Goal: Task Accomplishment & Management: Complete application form

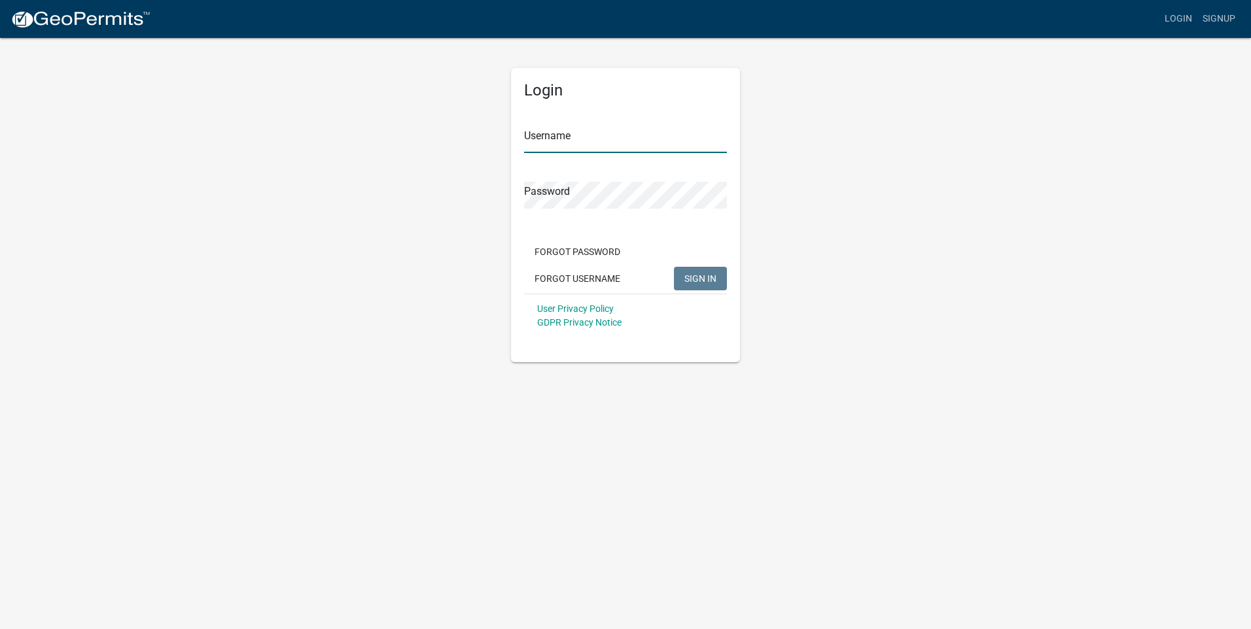
type input "Shepherd2415"
click at [703, 279] on span "SIGN IN" at bounding box center [700, 278] width 32 height 10
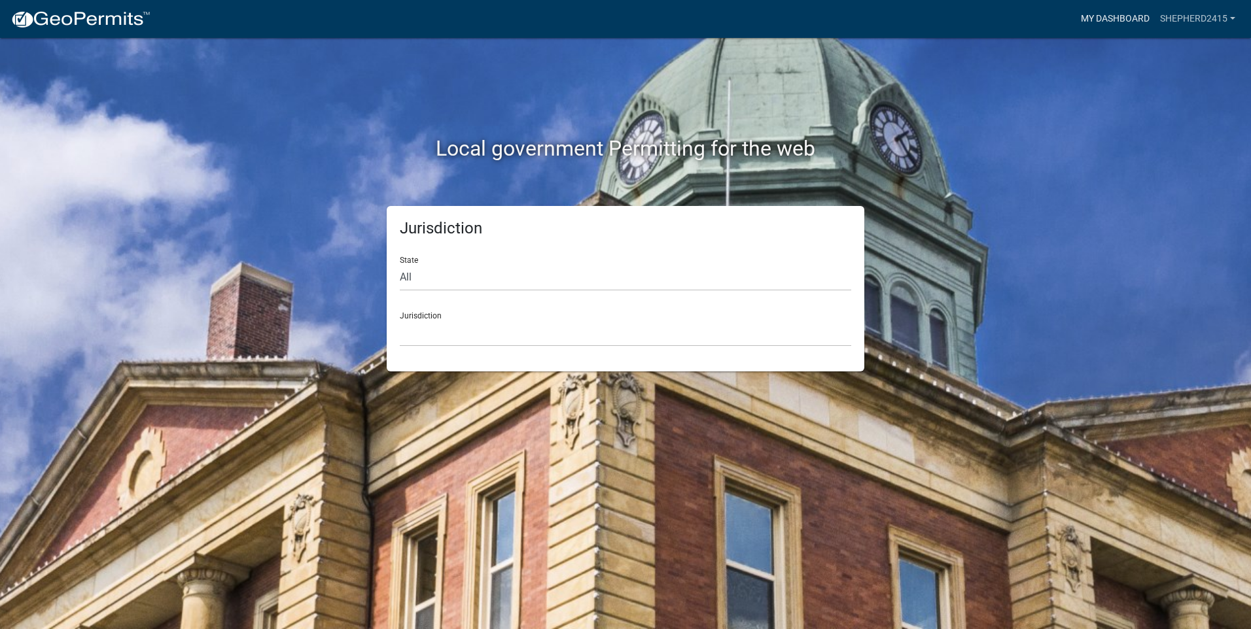
click at [1106, 12] on link "My Dashboard" at bounding box center [1115, 19] width 79 height 25
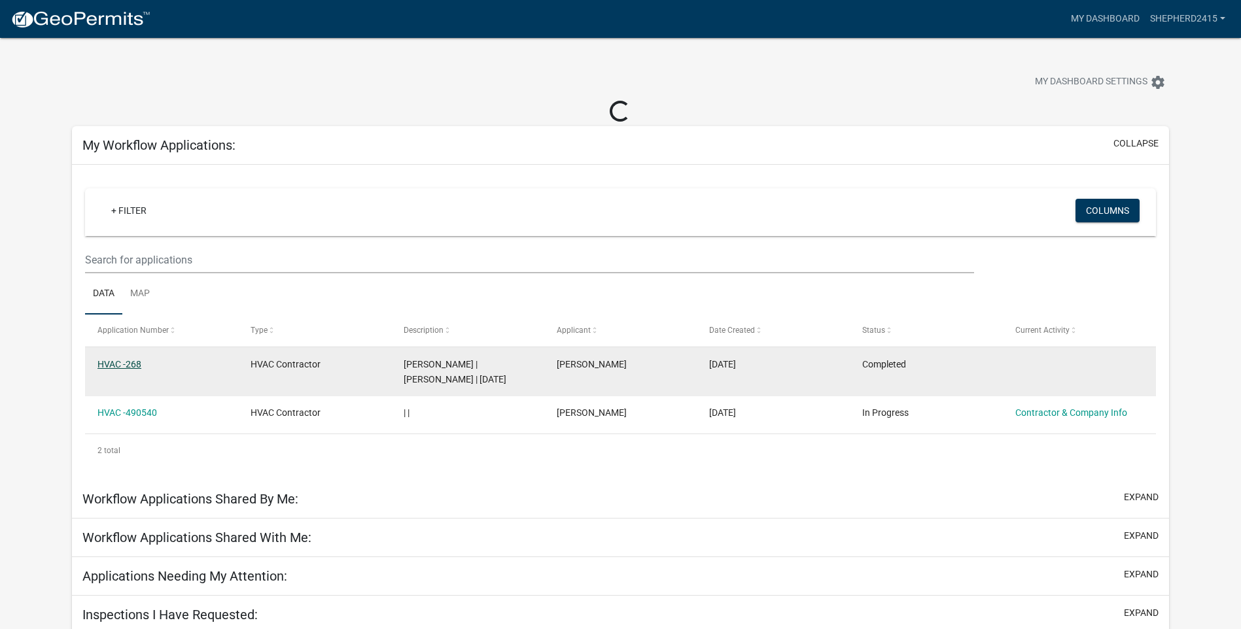
click at [123, 366] on link "HVAC -268" at bounding box center [119, 364] width 44 height 10
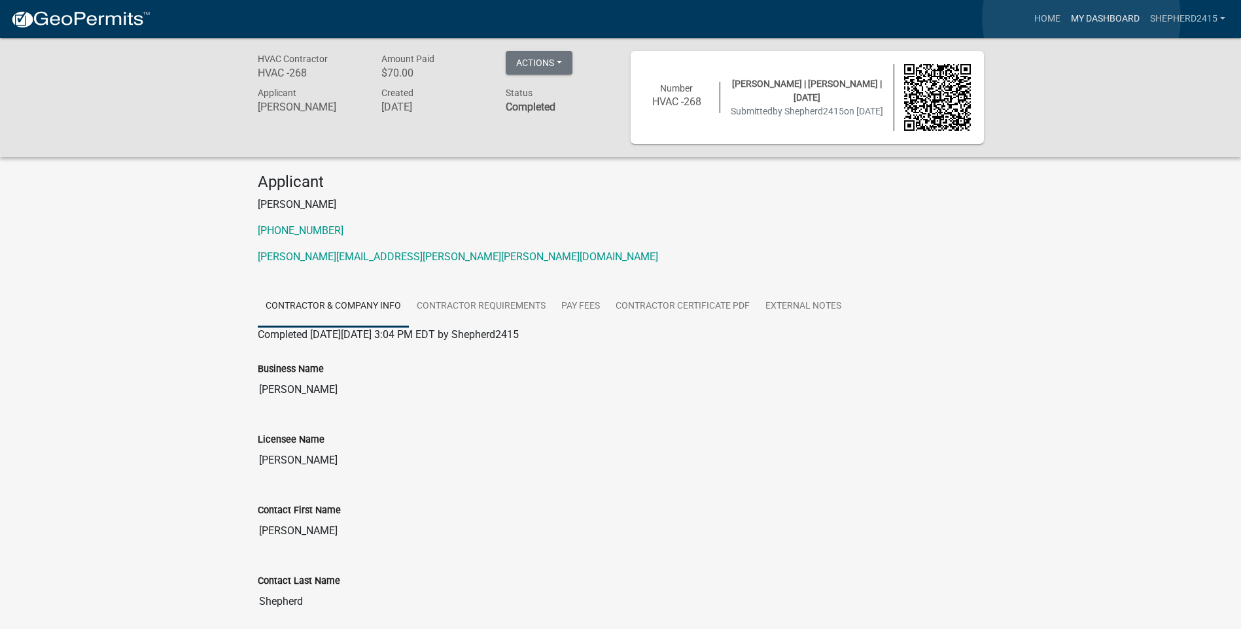
click at [1081, 18] on link "My Dashboard" at bounding box center [1105, 19] width 79 height 25
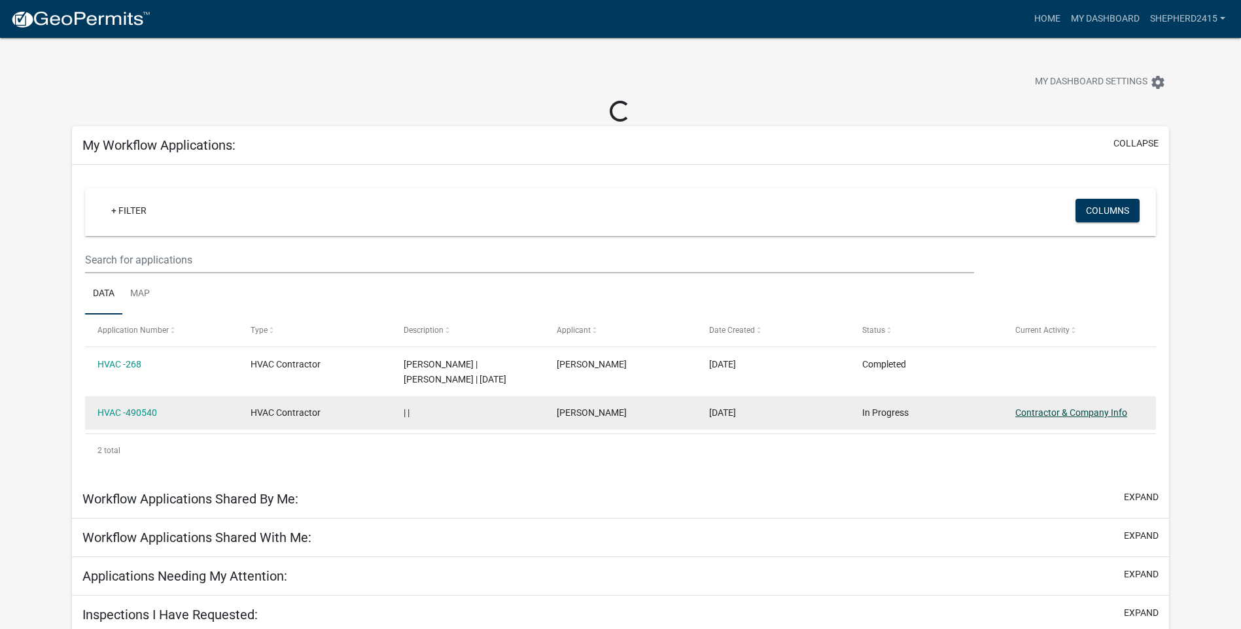
click at [1047, 412] on link "Contractor & Company Info" at bounding box center [1071, 413] width 112 height 10
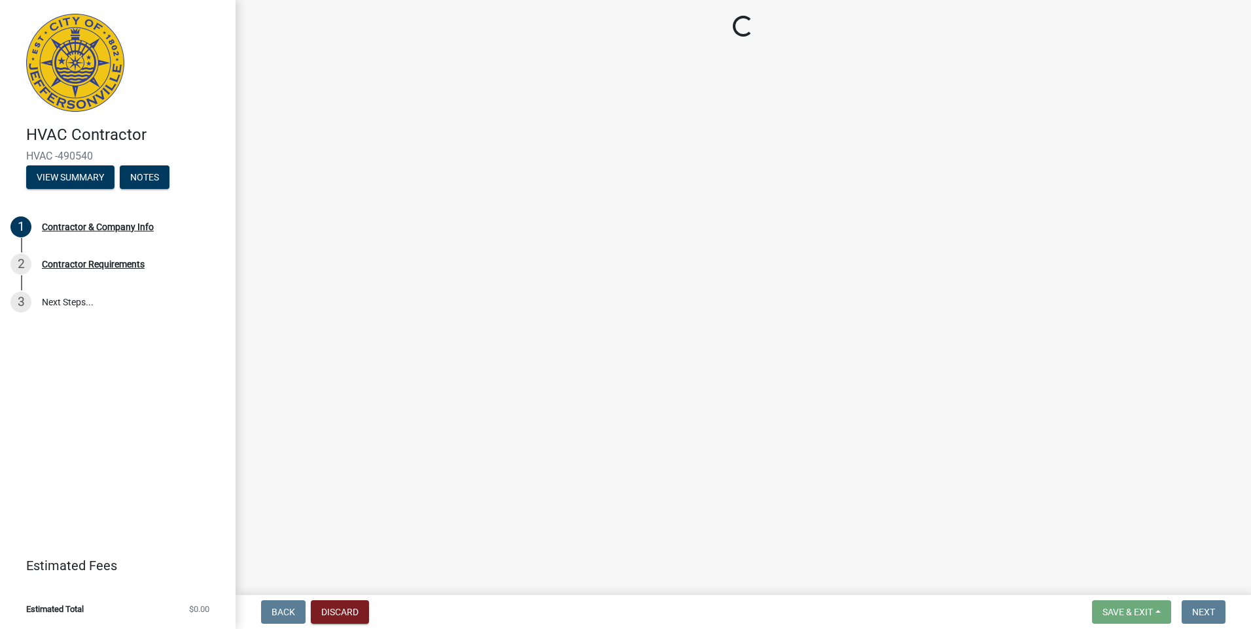
select select "KY"
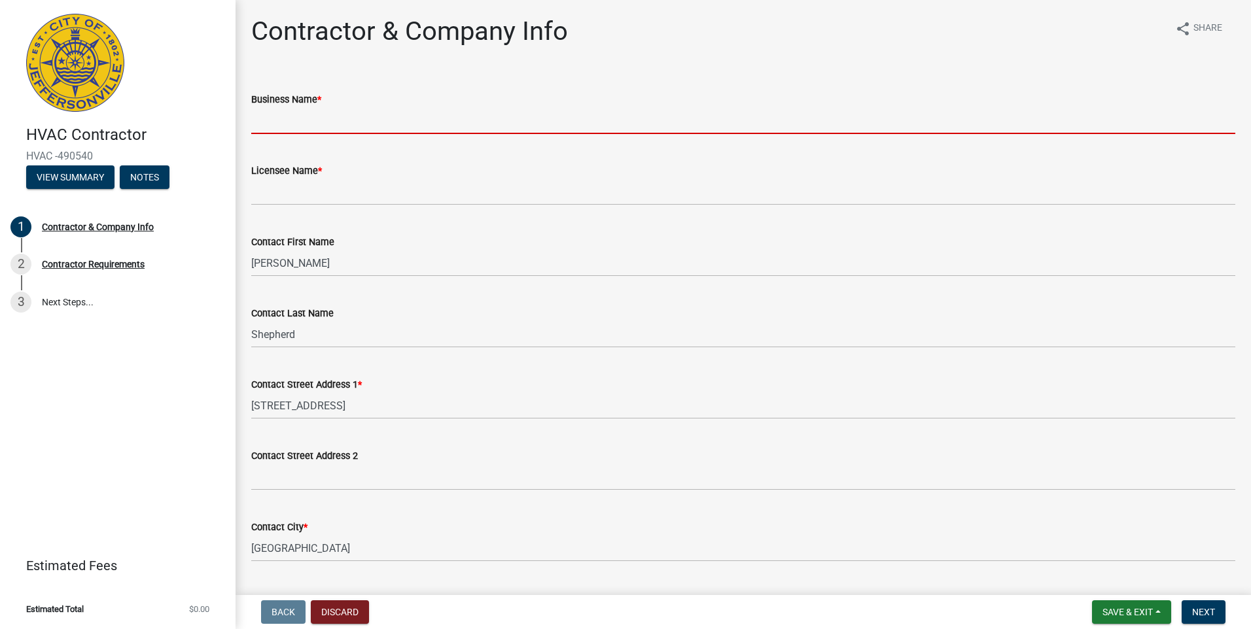
click at [286, 125] on input "Business Name *" at bounding box center [743, 120] width 984 height 27
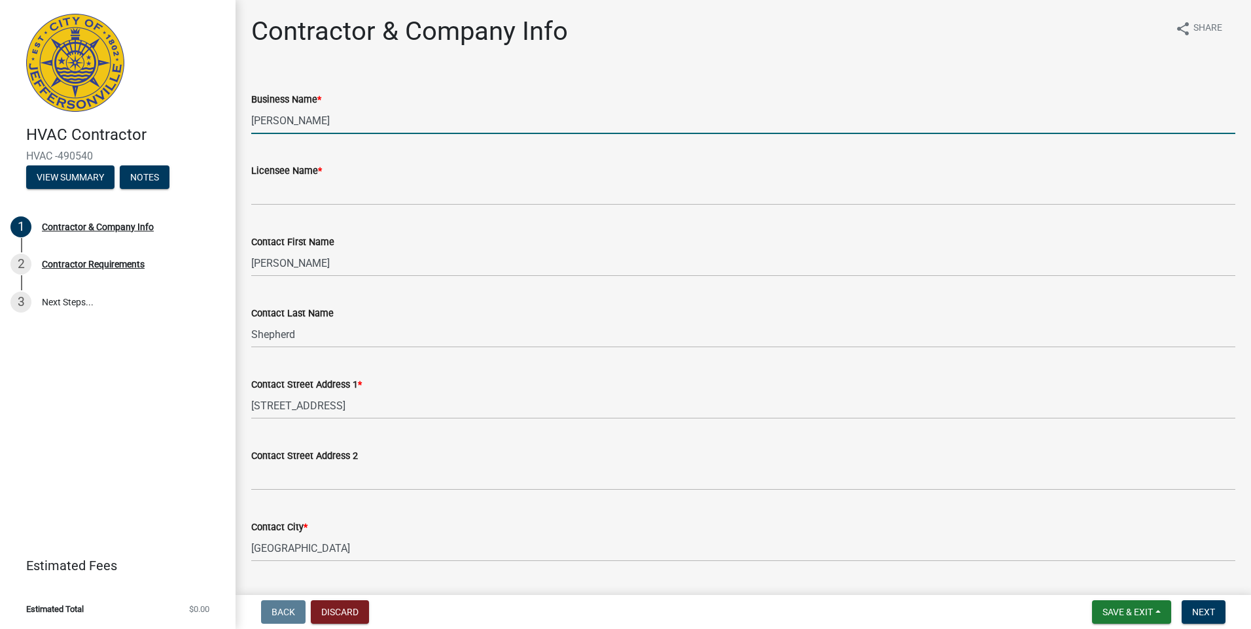
type input "[PERSON_NAME]"
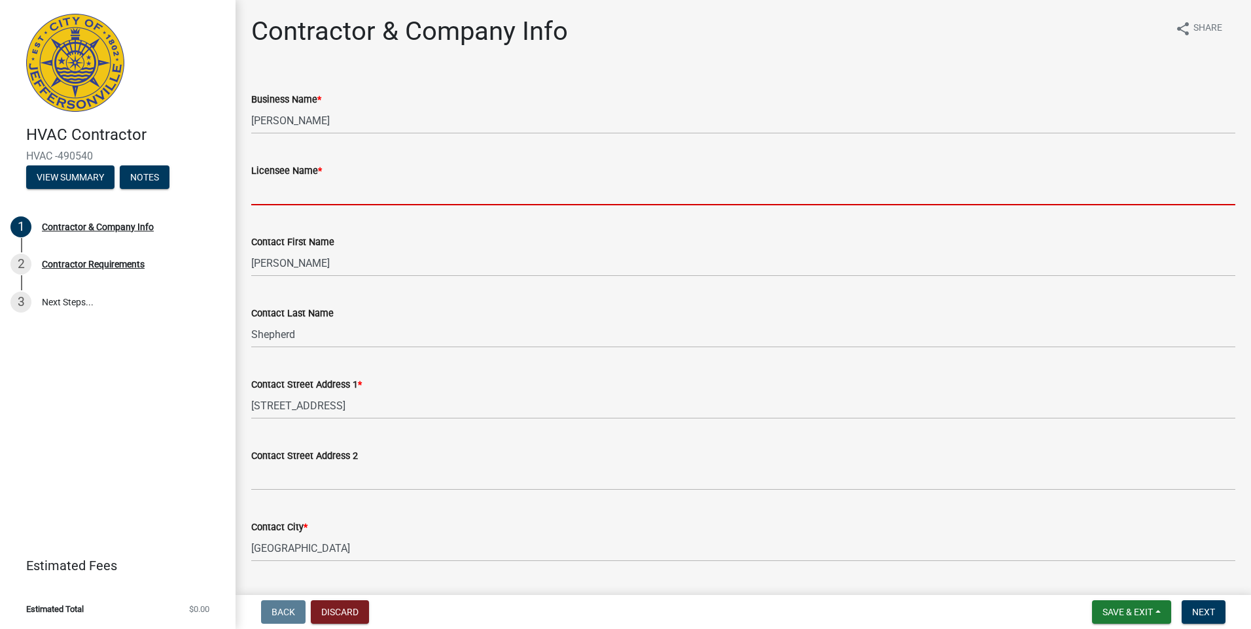
click at [255, 196] on input "Licensee Name *" at bounding box center [743, 192] width 984 height 27
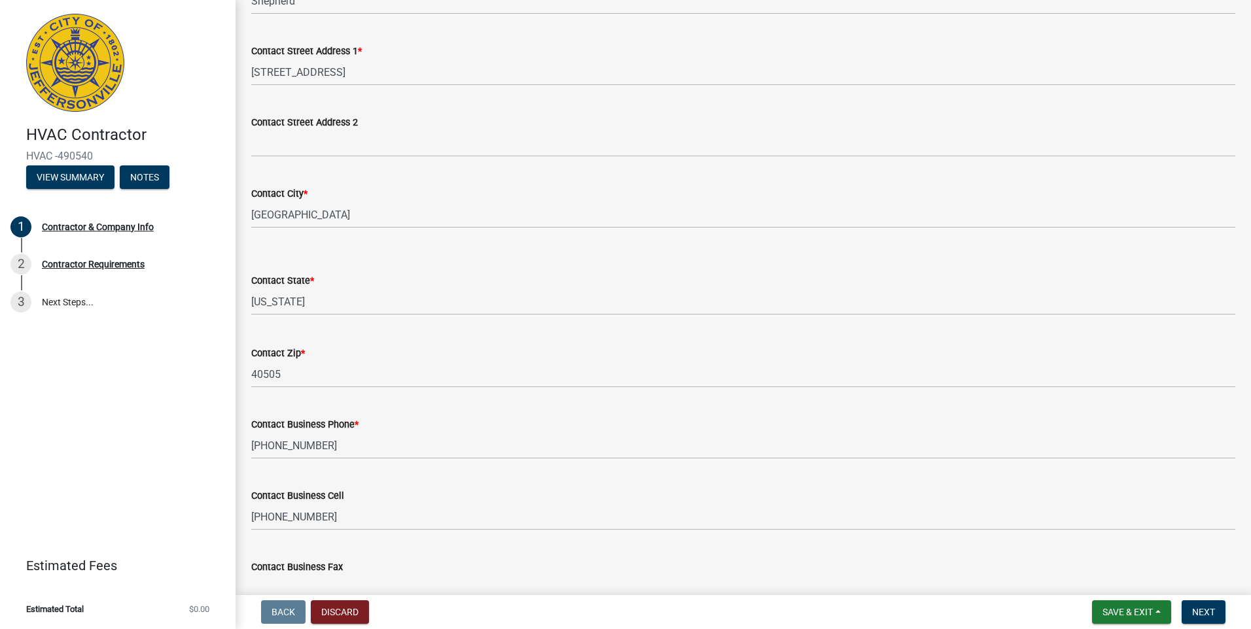
scroll to position [393, 0]
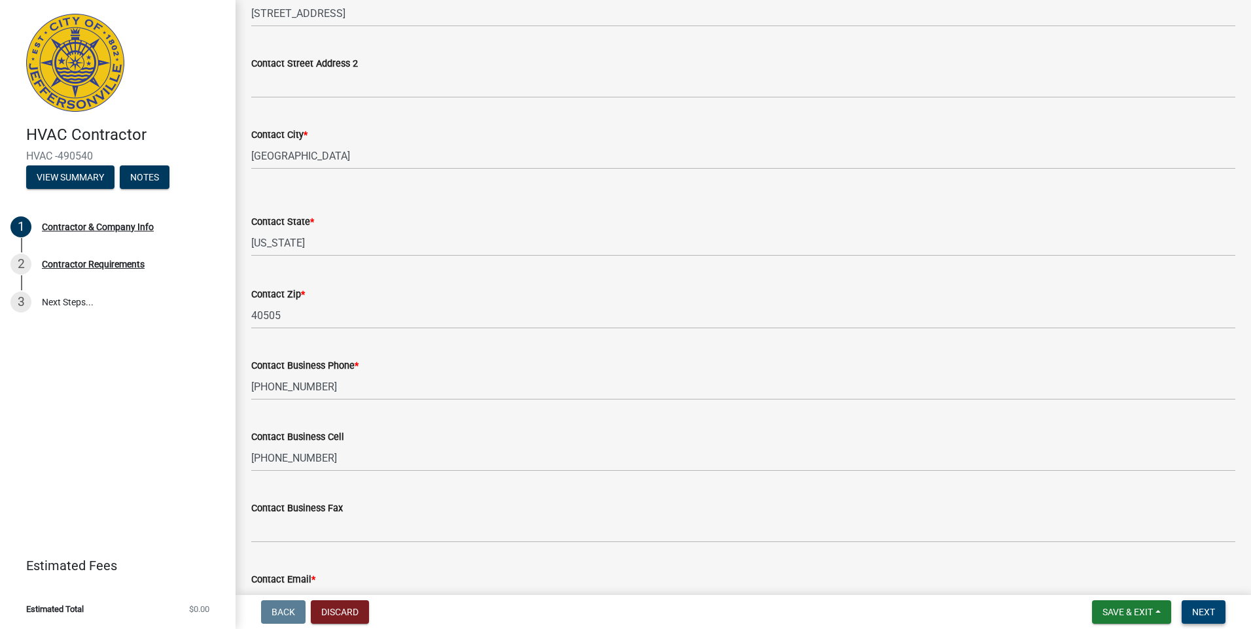
type input "[PERSON_NAME]"
click at [1194, 607] on span "Next" at bounding box center [1203, 612] width 23 height 10
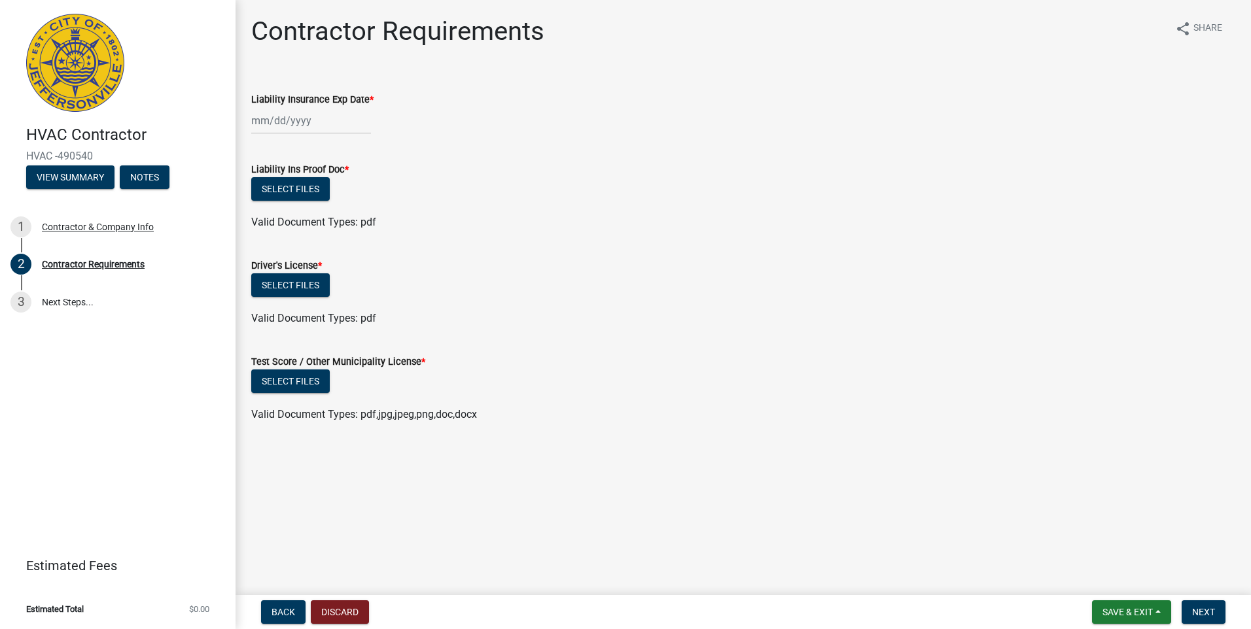
click at [263, 122] on div at bounding box center [311, 120] width 120 height 27
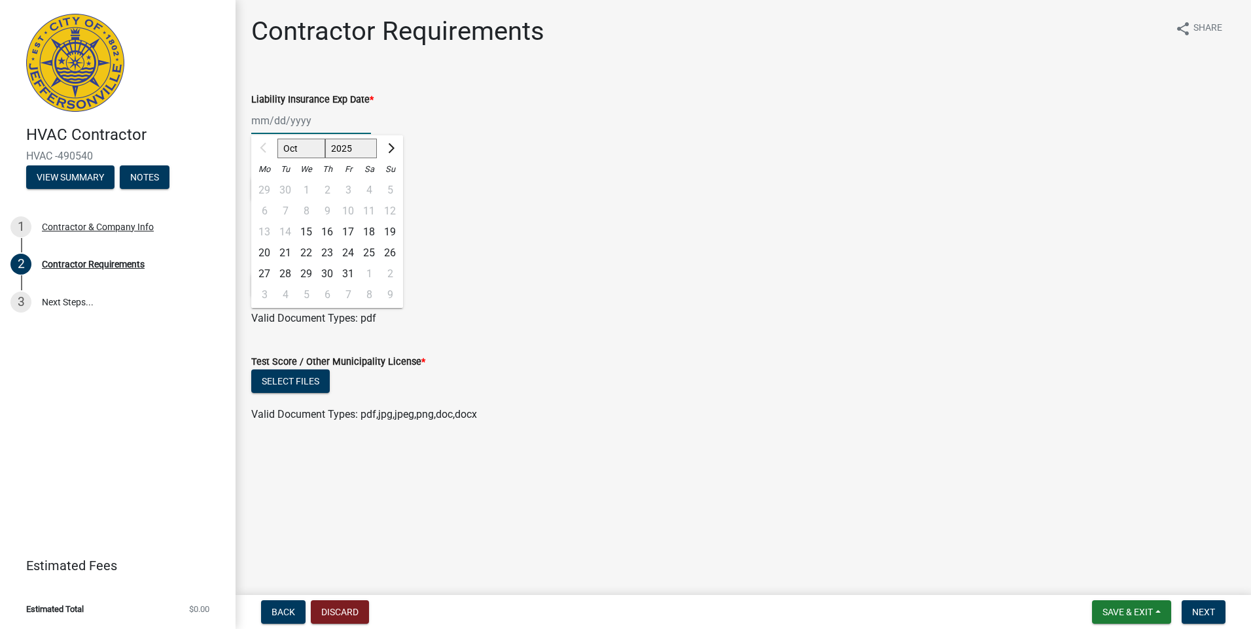
click at [352, 146] on select "2025 2026 2027 2028 2029 2030 2031 2032 2033 2034 2035 2036 2037 2038 2039 2040…" at bounding box center [351, 149] width 52 height 20
select select "2026"
click at [325, 139] on select "2025 2026 2027 2028 2029 2030 2031 2032 2033 2034 2035 2036 2037 2038 2039 2040…" at bounding box center [351, 149] width 52 height 20
click at [302, 141] on select "Jan Feb Mar Apr May Jun [DATE] Aug Sep Oct Nov Dec" at bounding box center [303, 149] width 53 height 20
click at [260, 145] on button "Previous month" at bounding box center [264, 148] width 16 height 21
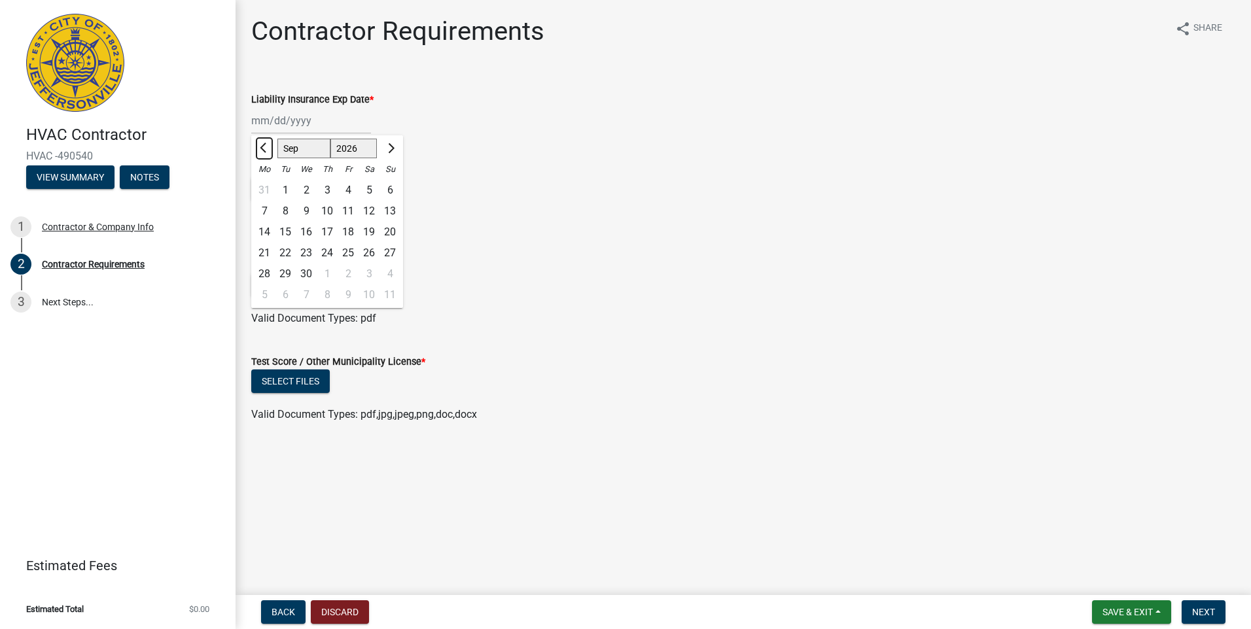
click at [260, 145] on button "Previous month" at bounding box center [264, 148] width 16 height 21
select select "7"
click at [308, 188] on div "1" at bounding box center [306, 190] width 21 height 21
type input "[DATE]"
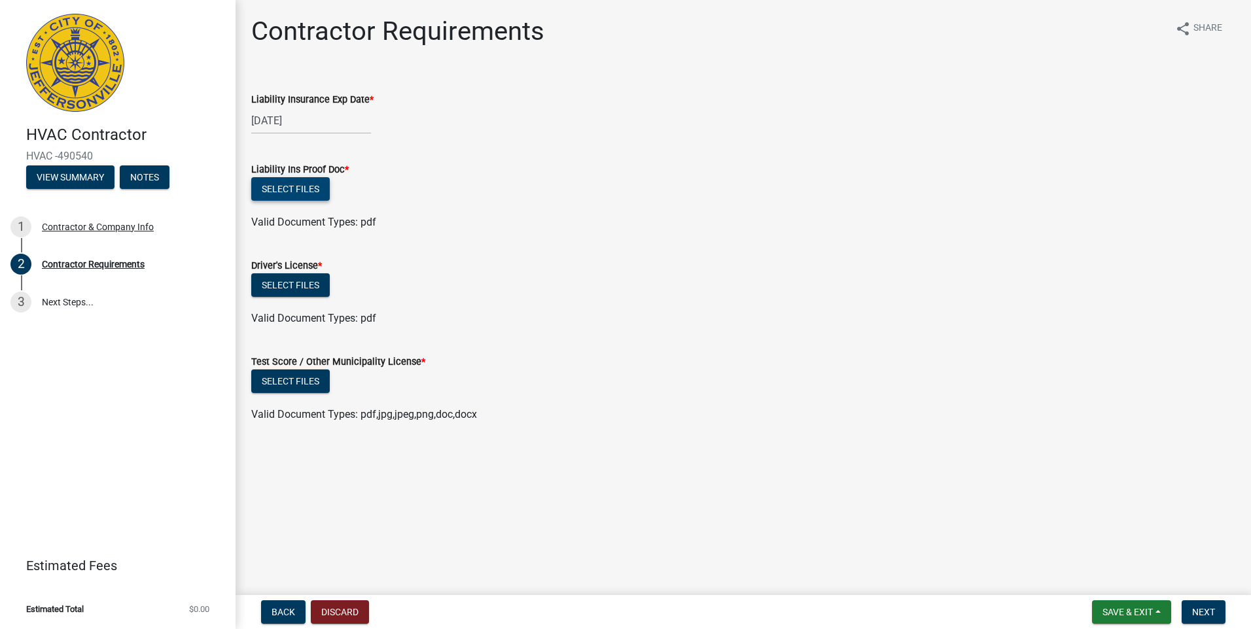
click at [300, 188] on button "Select files" at bounding box center [290, 189] width 79 height 24
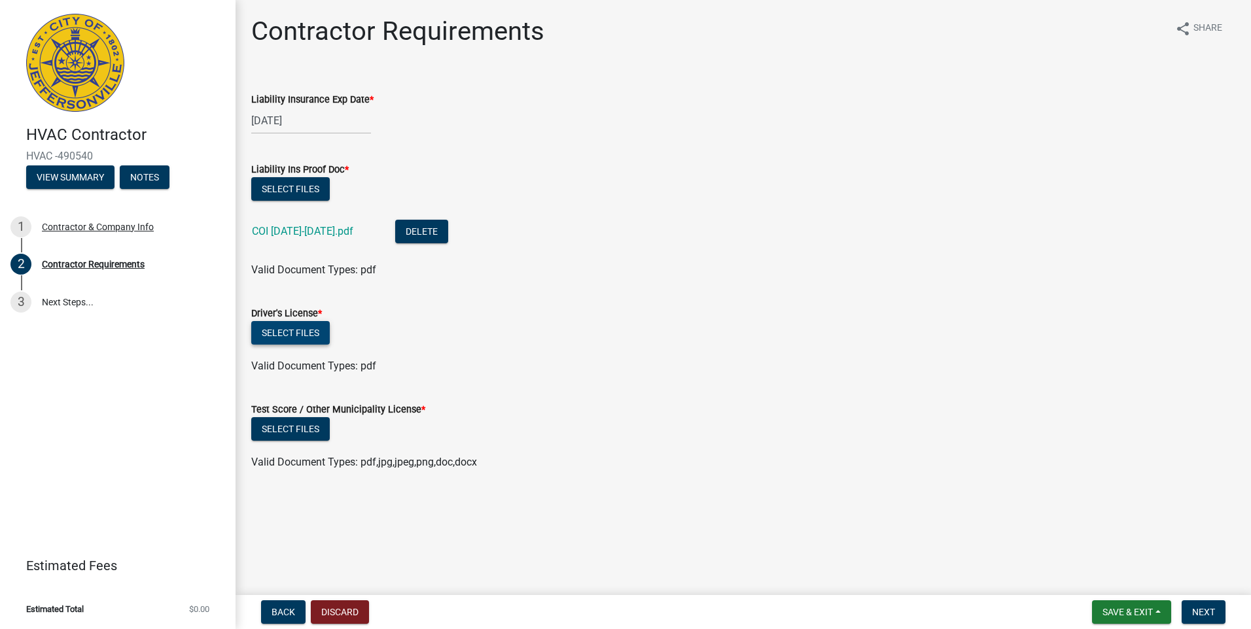
click at [285, 329] on button "Select files" at bounding box center [290, 333] width 79 height 24
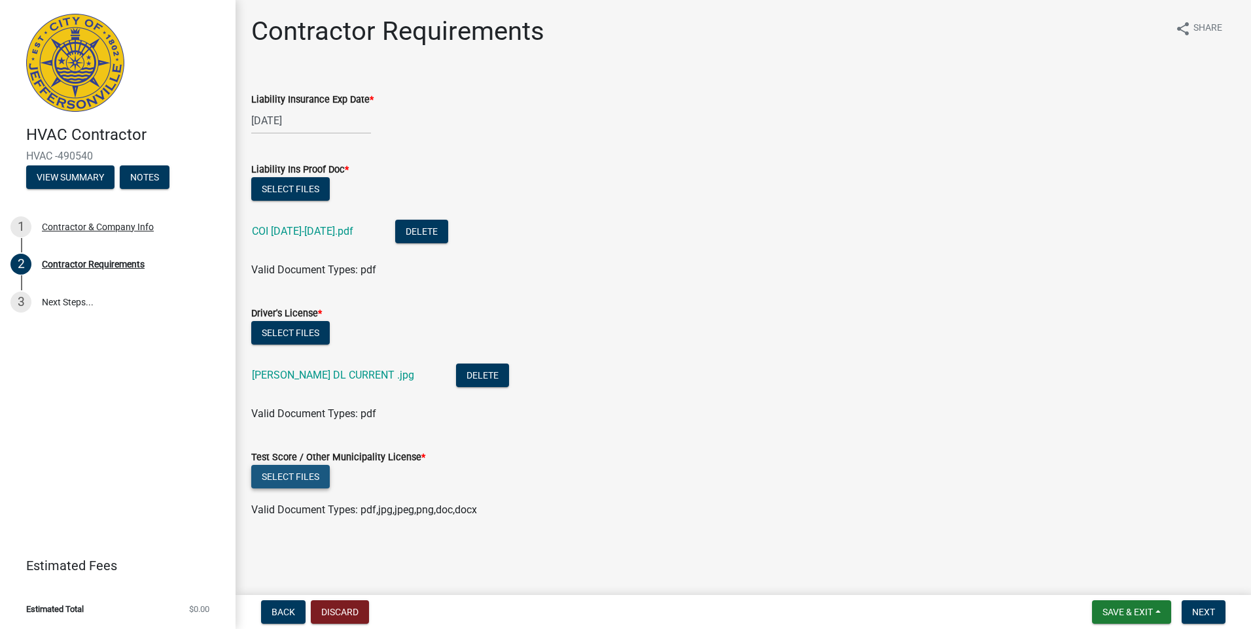
click at [303, 472] on button "Select files" at bounding box center [290, 477] width 79 height 24
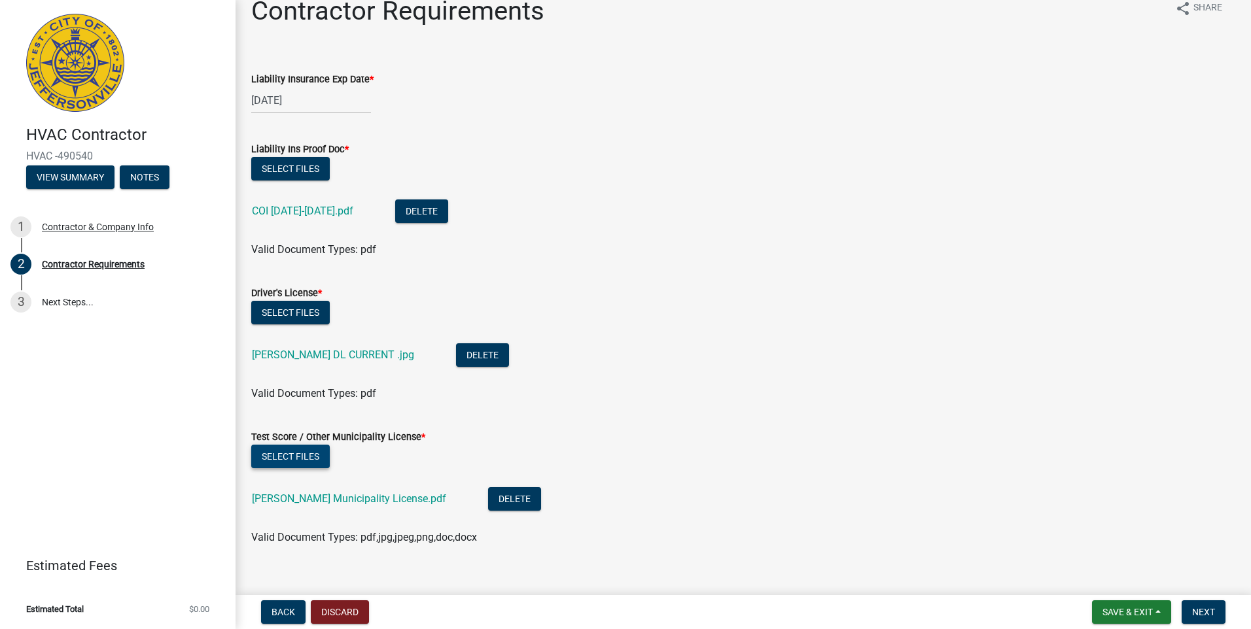
scroll to position [39, 0]
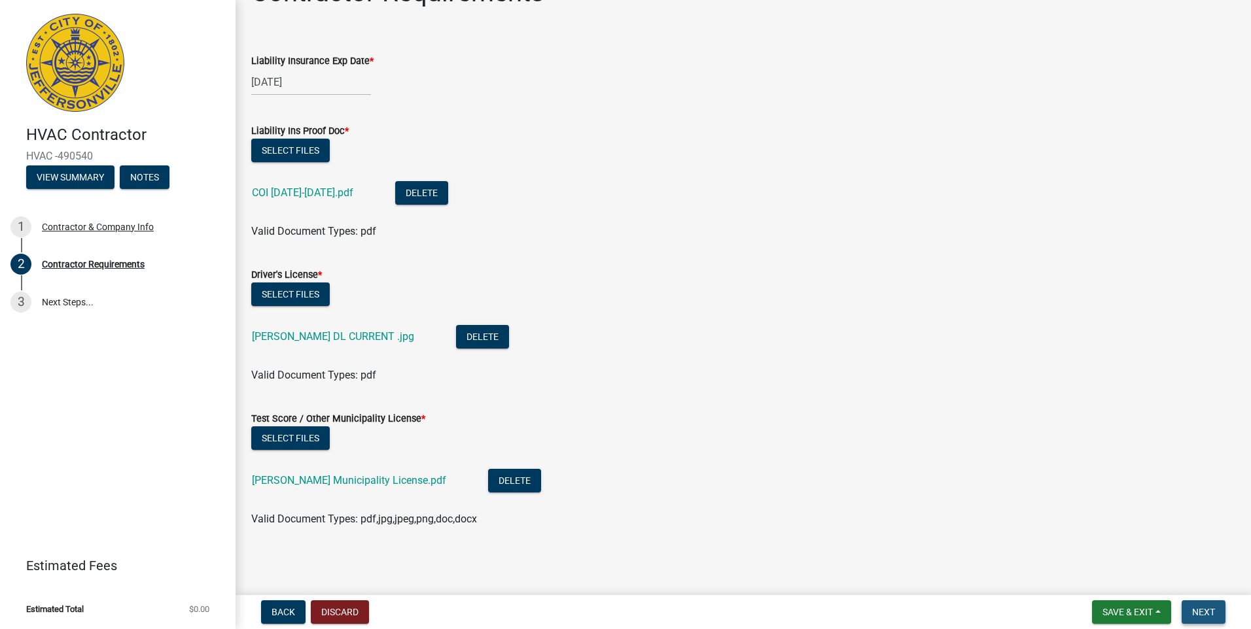
click at [1202, 618] on span "Next" at bounding box center [1203, 612] width 23 height 10
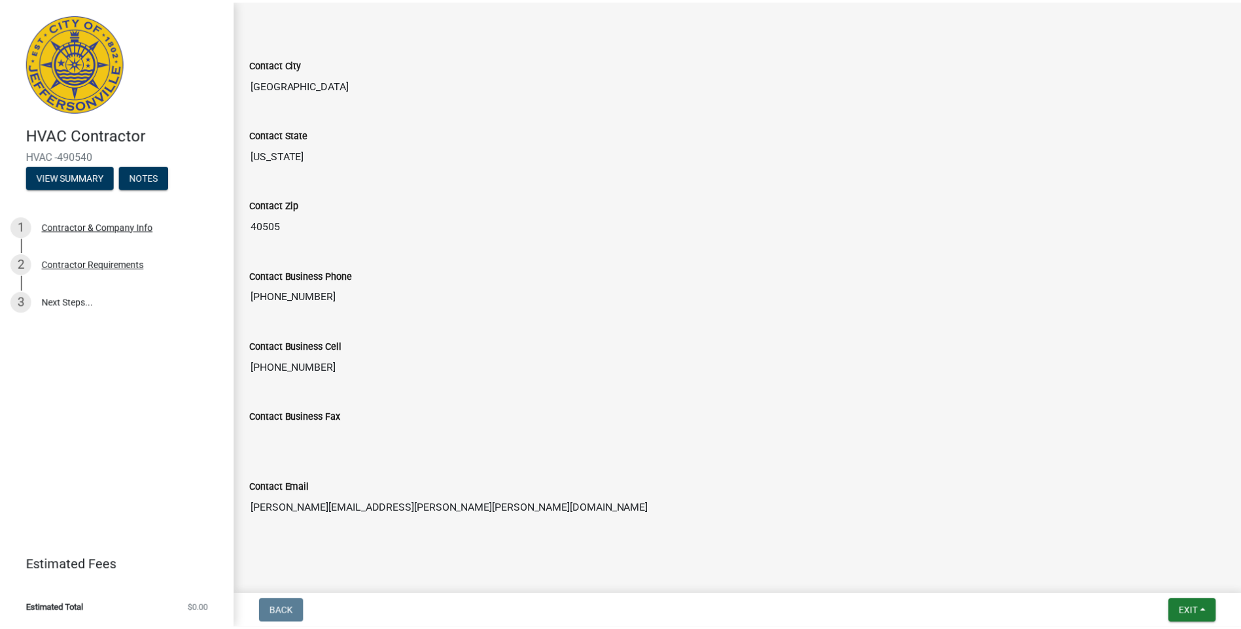
scroll to position [552, 0]
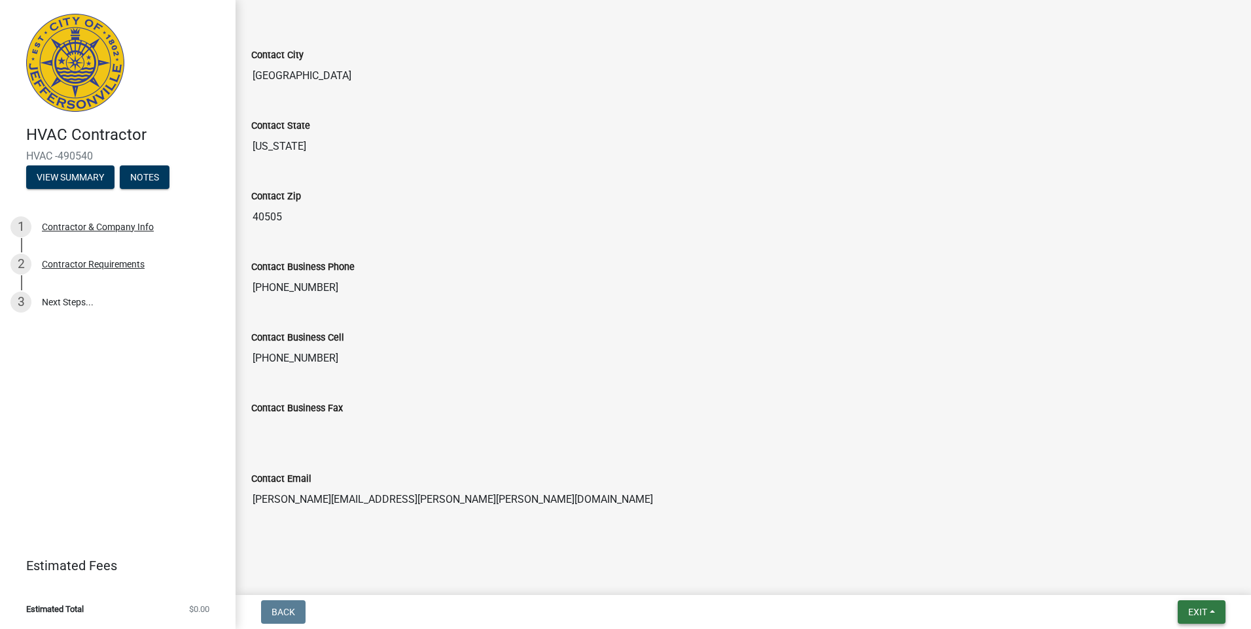
click at [1211, 607] on button "Exit" at bounding box center [1202, 613] width 48 height 24
click at [1177, 576] on button "Save & Exit" at bounding box center [1173, 578] width 105 height 31
